Goal: Transaction & Acquisition: Subscribe to service/newsletter

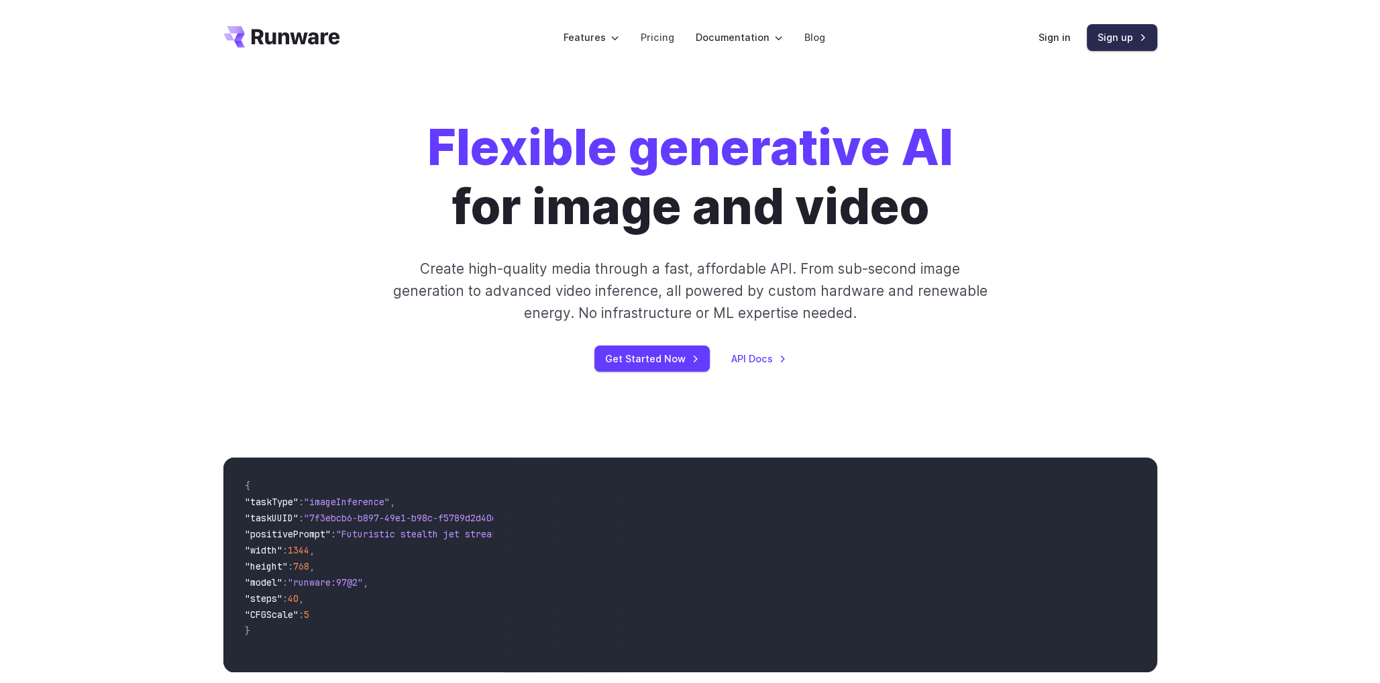
click at [1115, 38] on link "Sign up" at bounding box center [1122, 37] width 70 height 26
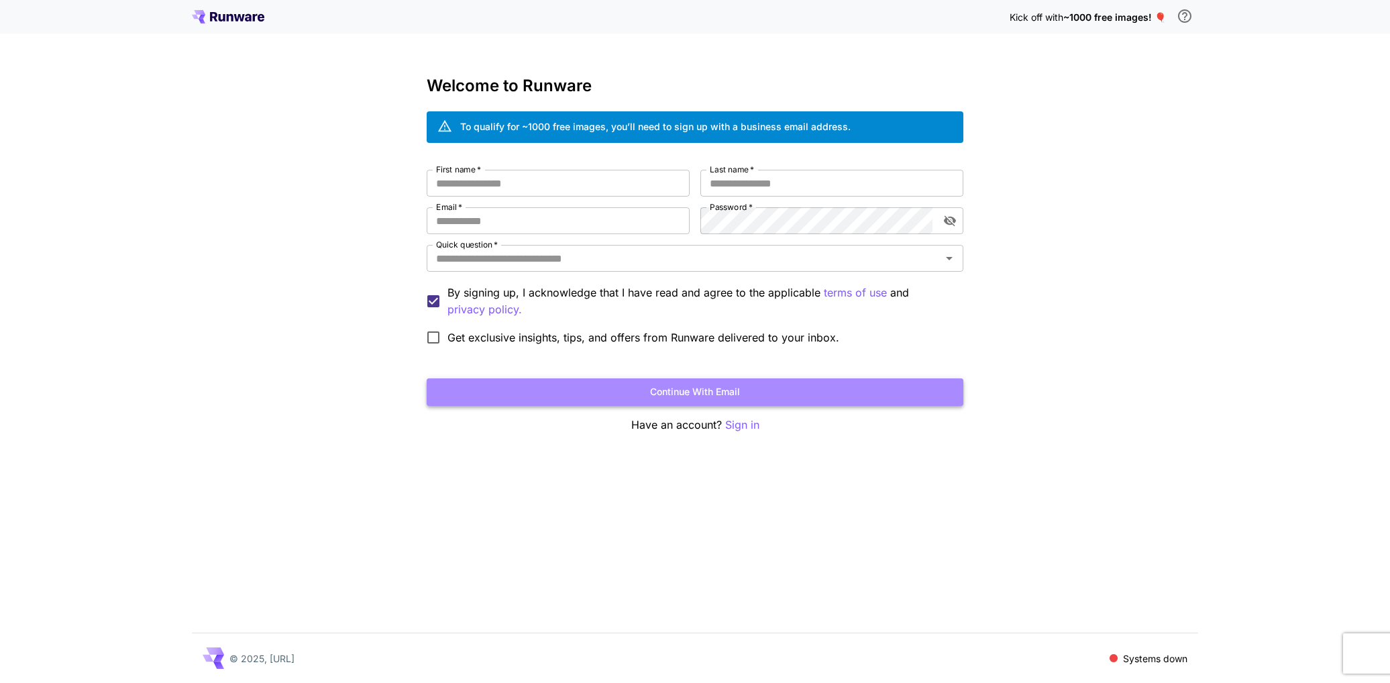
click at [663, 392] on button "Continue with email" at bounding box center [695, 392] width 537 height 28
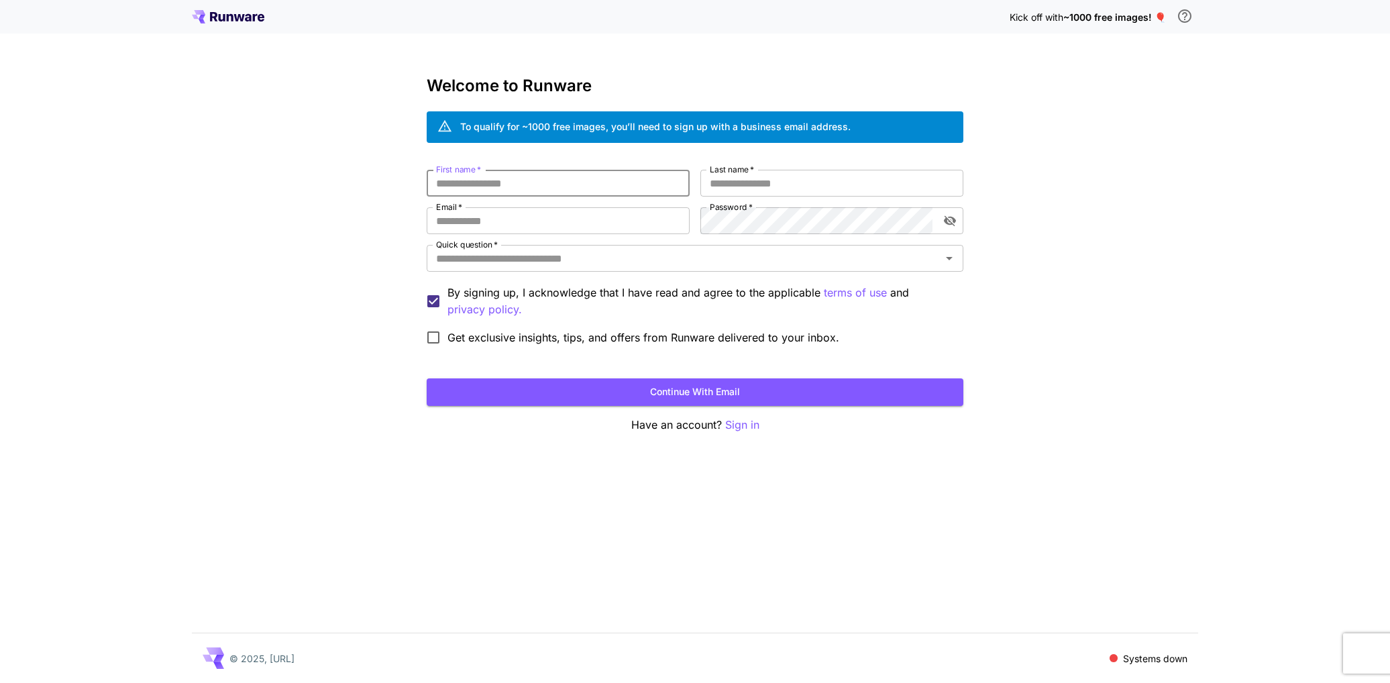
click at [792, 158] on div "Welcome to Runware To qualify for ~1000 free images, you’ll need to sign up wit…" at bounding box center [695, 254] width 537 height 357
click at [582, 189] on input "First name   *" at bounding box center [558, 183] width 263 height 27
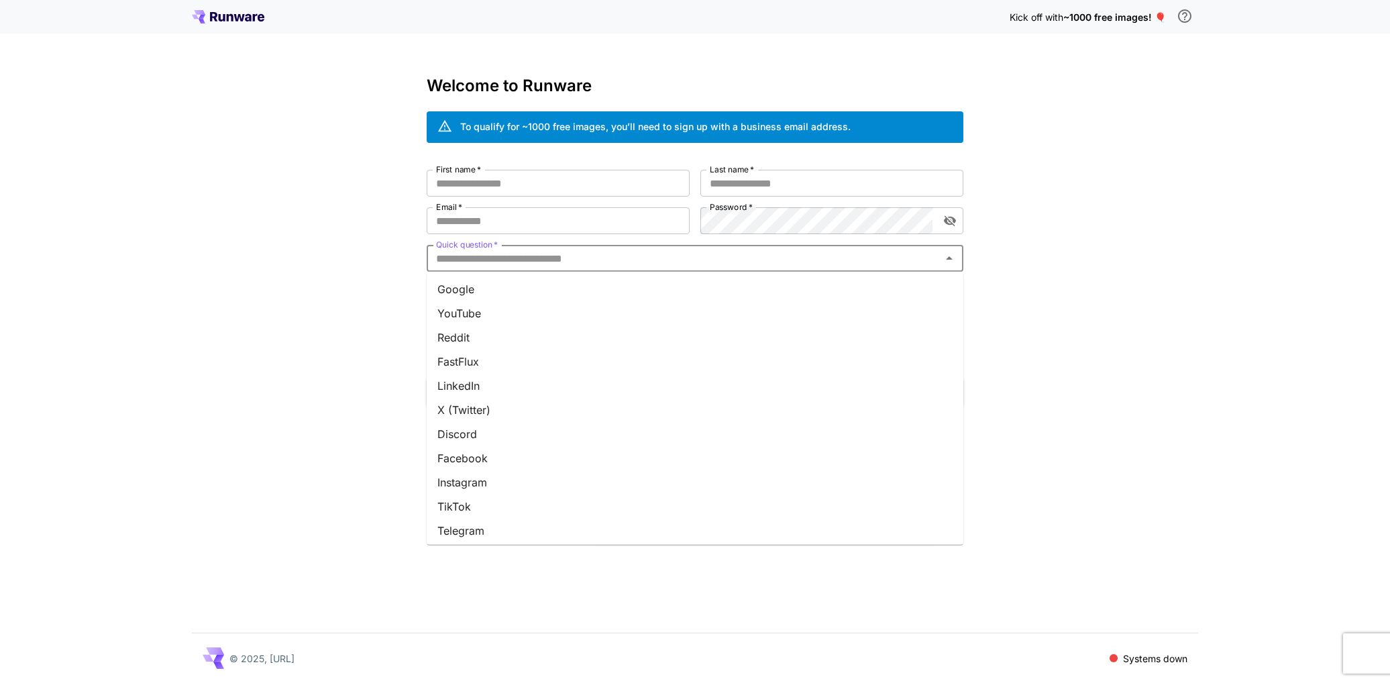
click at [463, 266] on input "Quick question   *" at bounding box center [684, 258] width 507 height 19
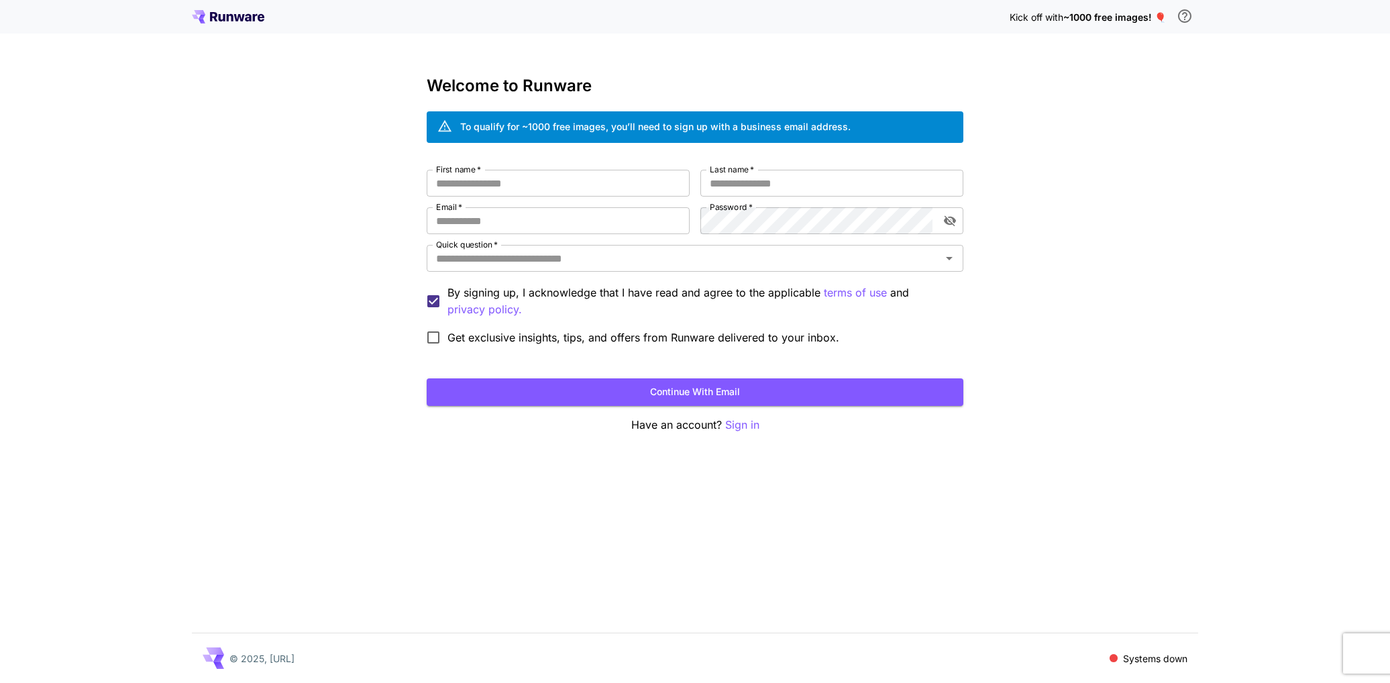
click at [612, 123] on div "To qualify for ~1000 free images, you’ll need to sign up with a business email …" at bounding box center [655, 126] width 391 height 14
